Goal: Book appointment/travel/reservation

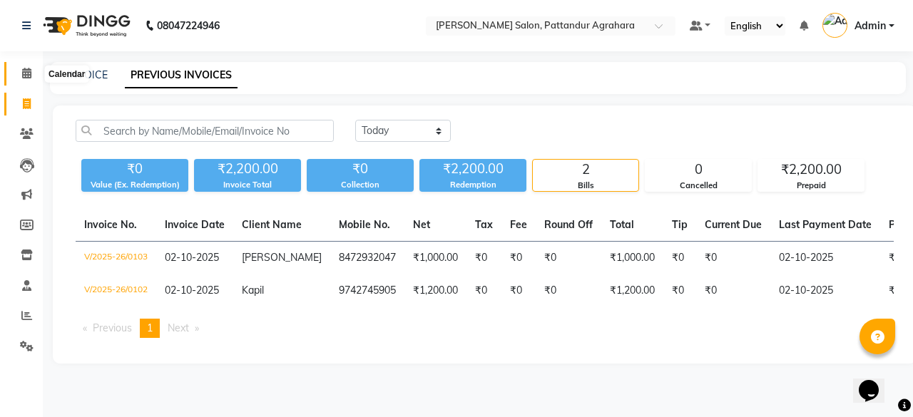
click at [24, 78] on icon at bounding box center [26, 73] width 9 height 11
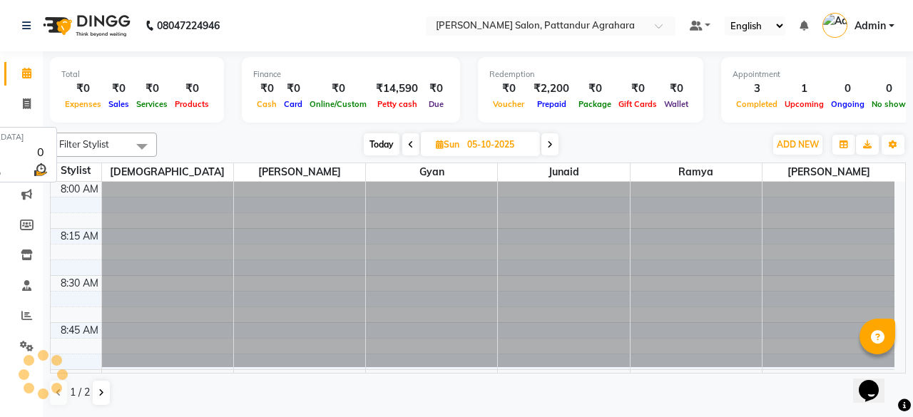
scroll to position [2225, 0]
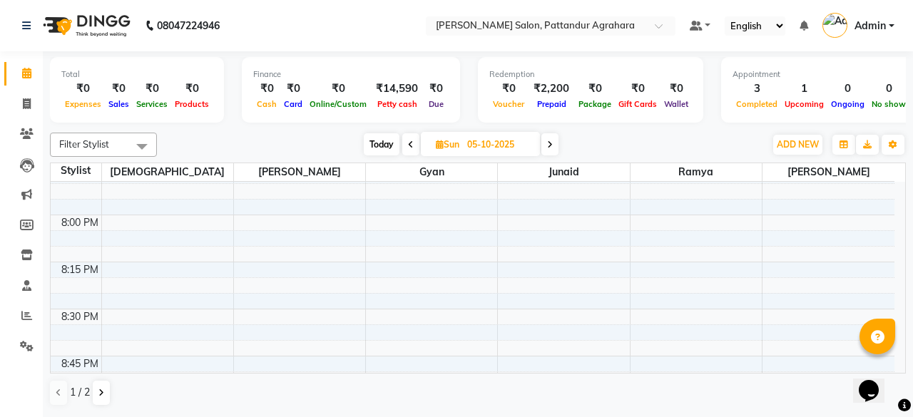
click at [550, 143] on icon at bounding box center [550, 144] width 6 height 9
click at [550, 143] on icon at bounding box center [551, 144] width 6 height 9
type input "[DATE]"
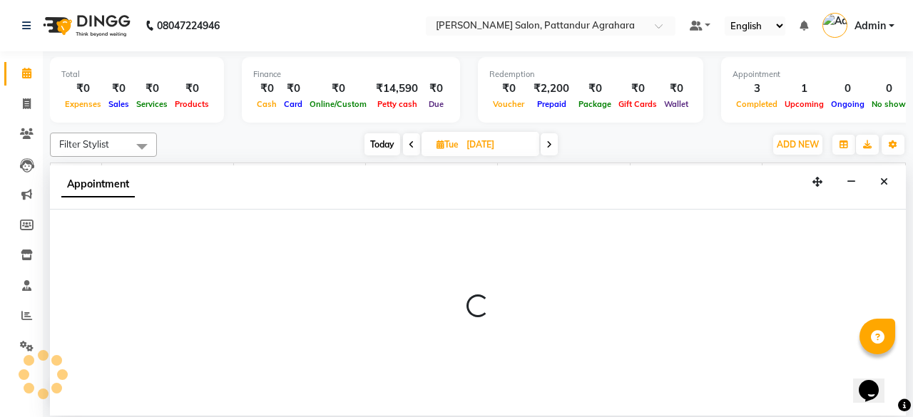
select select "91493"
select select "1215"
select select "tentative"
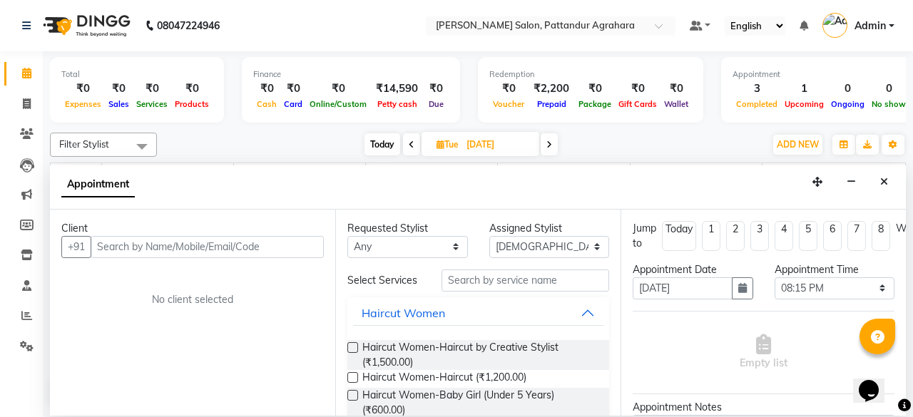
click at [128, 245] on input "text" at bounding box center [207, 247] width 233 height 22
click at [141, 249] on input "986601337" at bounding box center [178, 247] width 174 height 22
type input "9866013337"
click at [292, 240] on span "Add Client" at bounding box center [294, 246] width 48 height 13
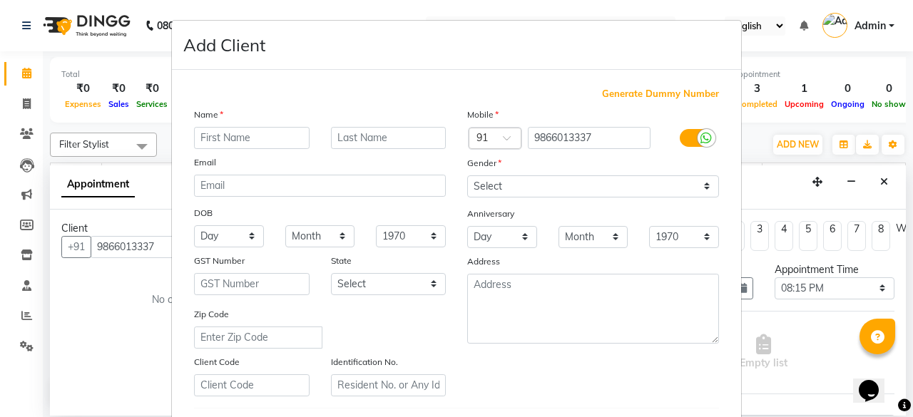
click at [234, 135] on input "text" at bounding box center [251, 138] width 115 height 22
type input "[PERSON_NAME]"
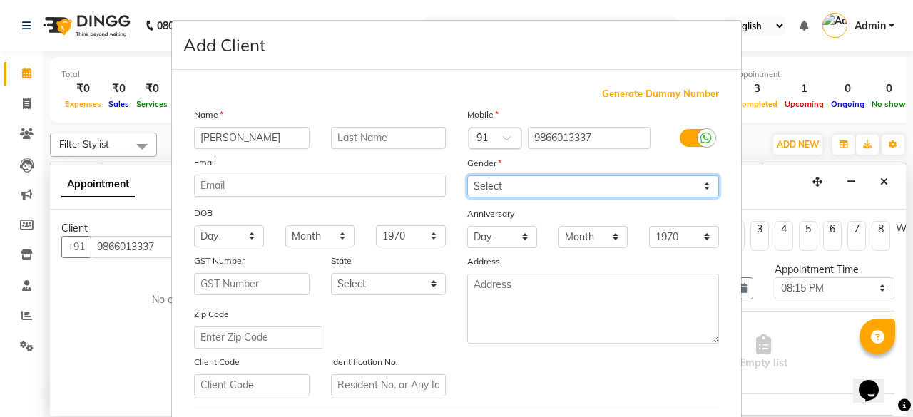
click at [545, 184] on select "Select [DEMOGRAPHIC_DATA] [DEMOGRAPHIC_DATA] Other Prefer Not To Say" at bounding box center [593, 186] width 252 height 22
select select "[DEMOGRAPHIC_DATA]"
click at [467, 175] on select "Select [DEMOGRAPHIC_DATA] [DEMOGRAPHIC_DATA] Other Prefer Not To Say" at bounding box center [593, 186] width 252 height 22
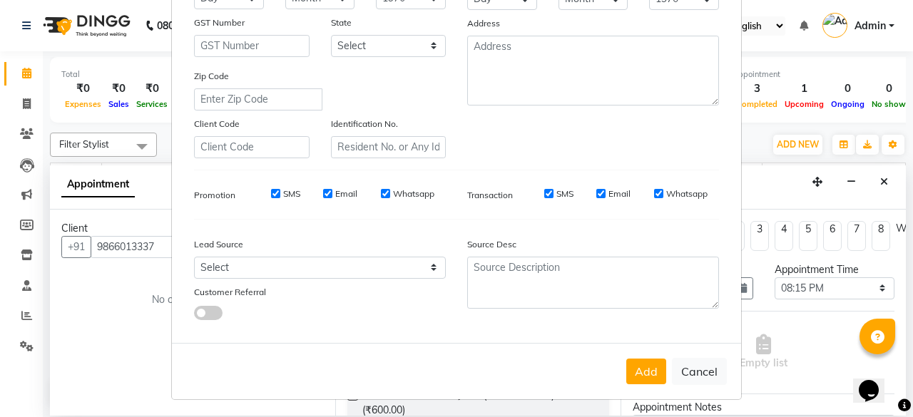
scroll to position [238, 0]
click at [645, 370] on button "Add" at bounding box center [646, 372] width 40 height 26
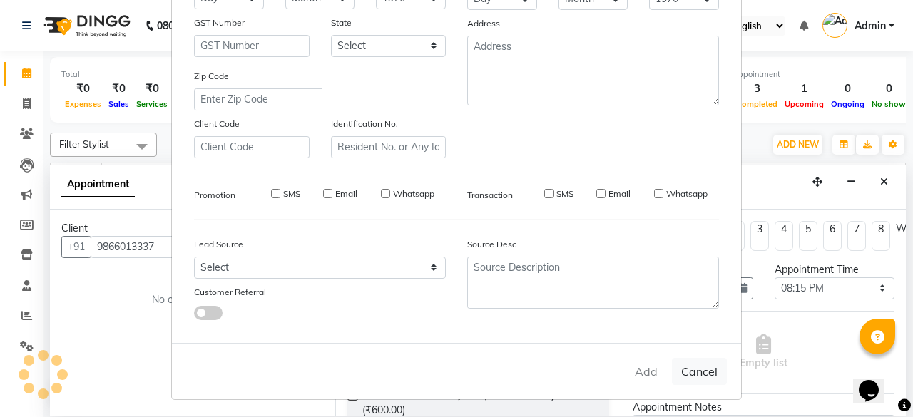
select select
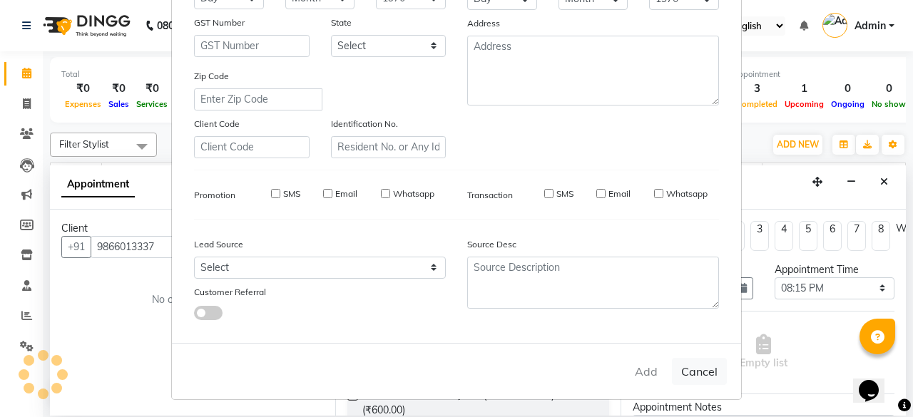
select select
checkbox input "false"
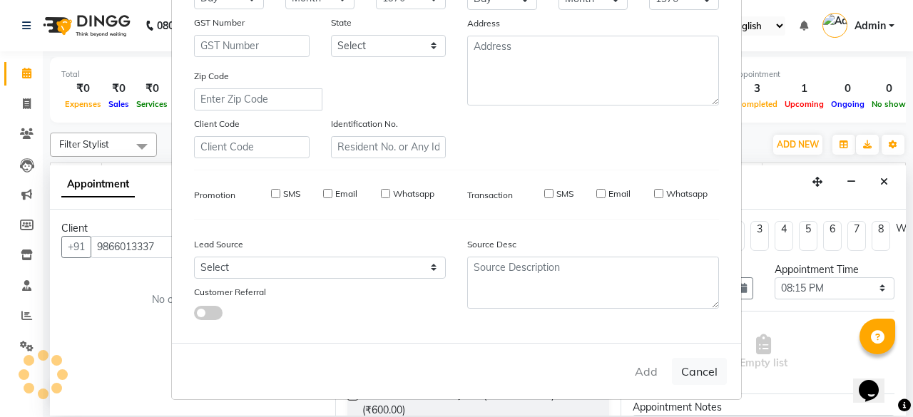
checkbox input "false"
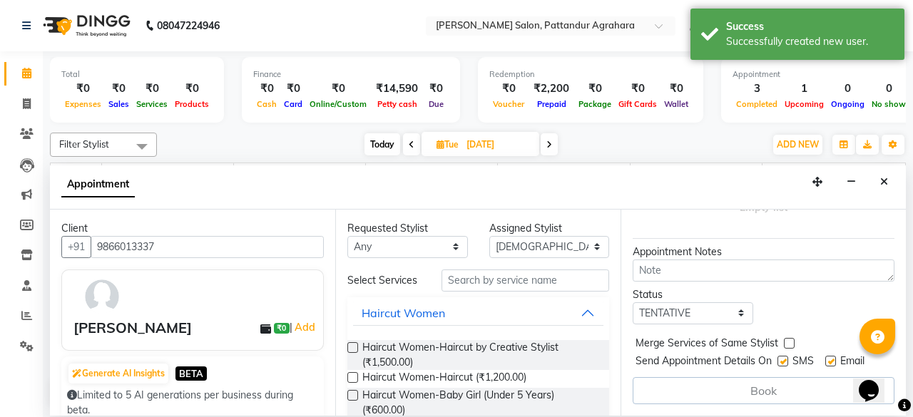
scroll to position [164, 0]
click at [356, 347] on label at bounding box center [352, 347] width 11 height 11
click at [356, 347] on input "checkbox" at bounding box center [351, 348] width 9 height 9
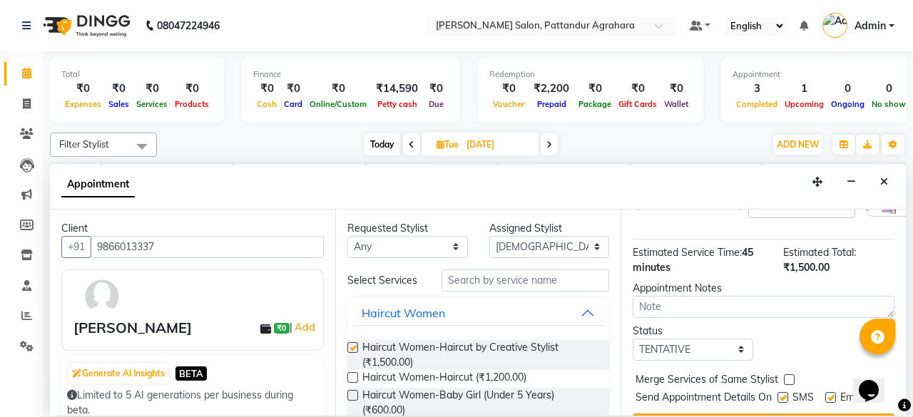
checkbox input "false"
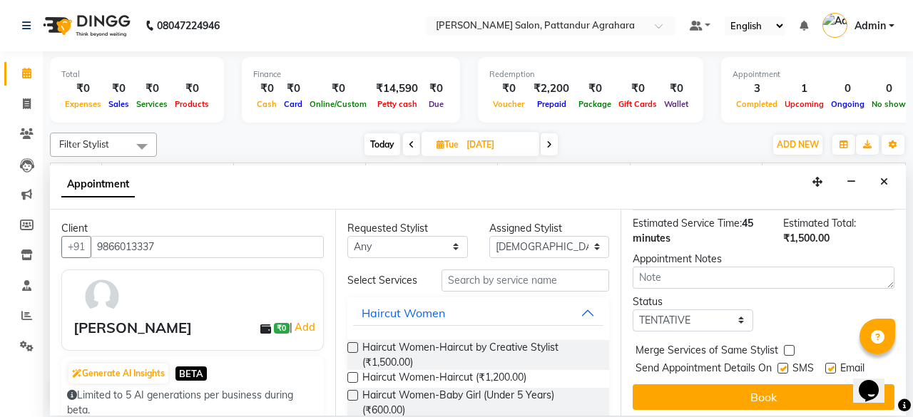
scroll to position [209, 0]
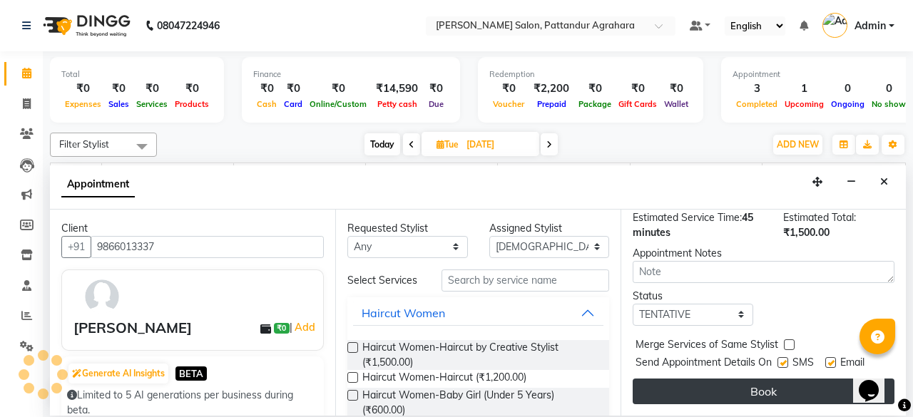
click at [742, 386] on button "Book" at bounding box center [763, 392] width 262 height 26
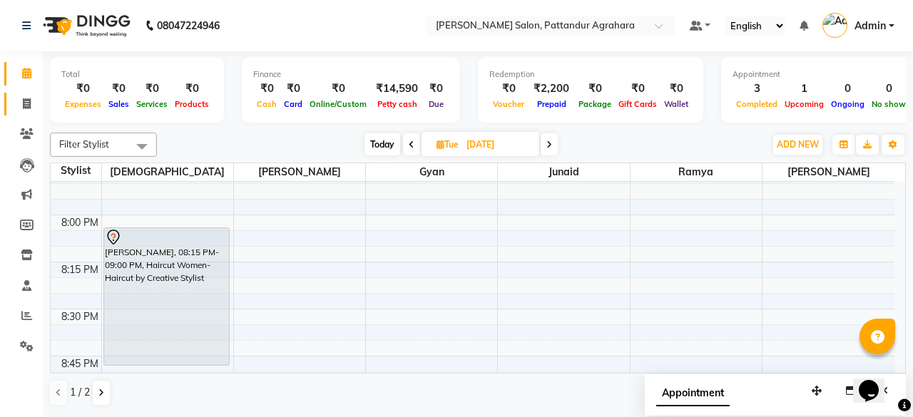
click at [31, 112] on link "Invoice" at bounding box center [21, 105] width 34 height 24
select select "service"
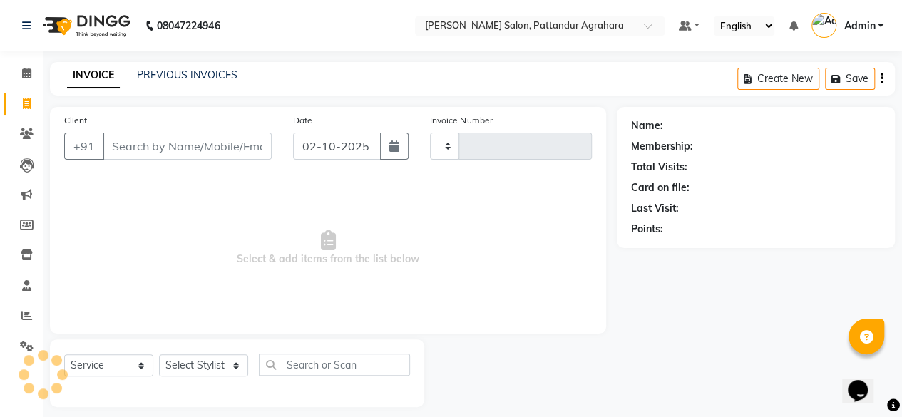
type input "0104"
select select "9009"
click at [202, 81] on div "PREVIOUS INVOICES" at bounding box center [187, 75] width 101 height 15
click at [205, 70] on link "PREVIOUS INVOICES" at bounding box center [187, 74] width 101 height 13
